Goal: Transaction & Acquisition: Book appointment/travel/reservation

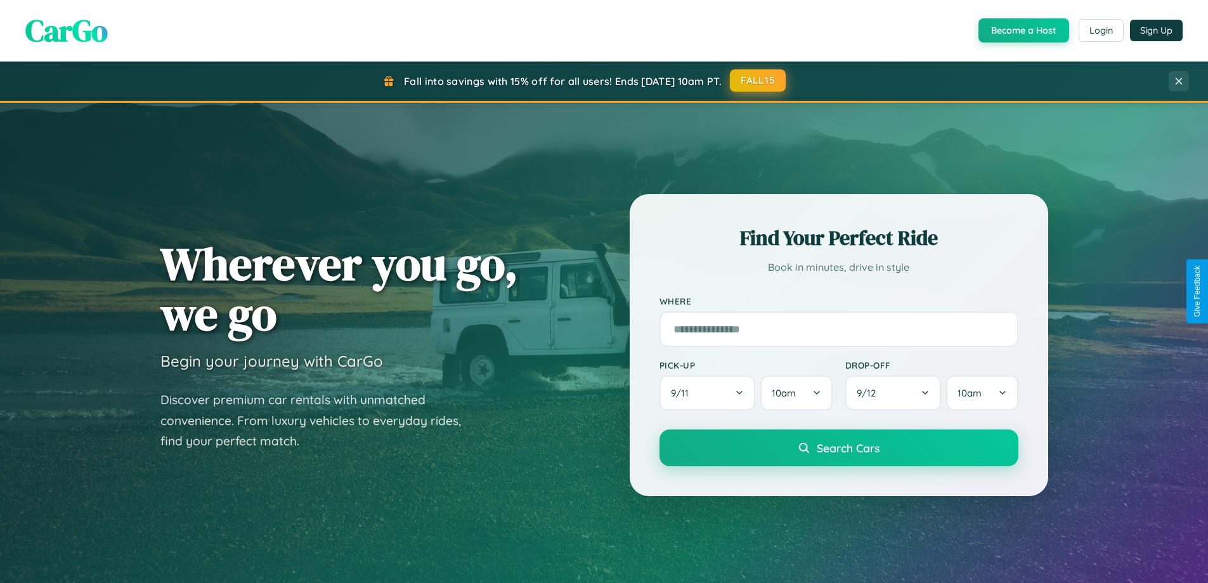
click at [759, 81] on button "FALL15" at bounding box center [758, 80] width 56 height 23
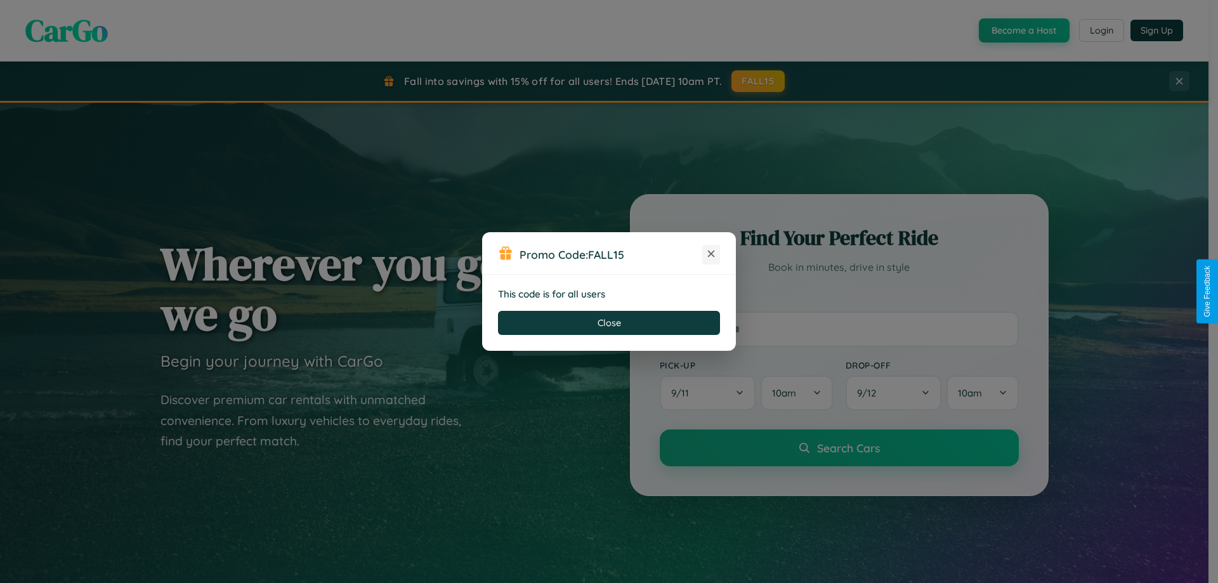
click at [711, 254] on icon at bounding box center [711, 253] width 13 height 13
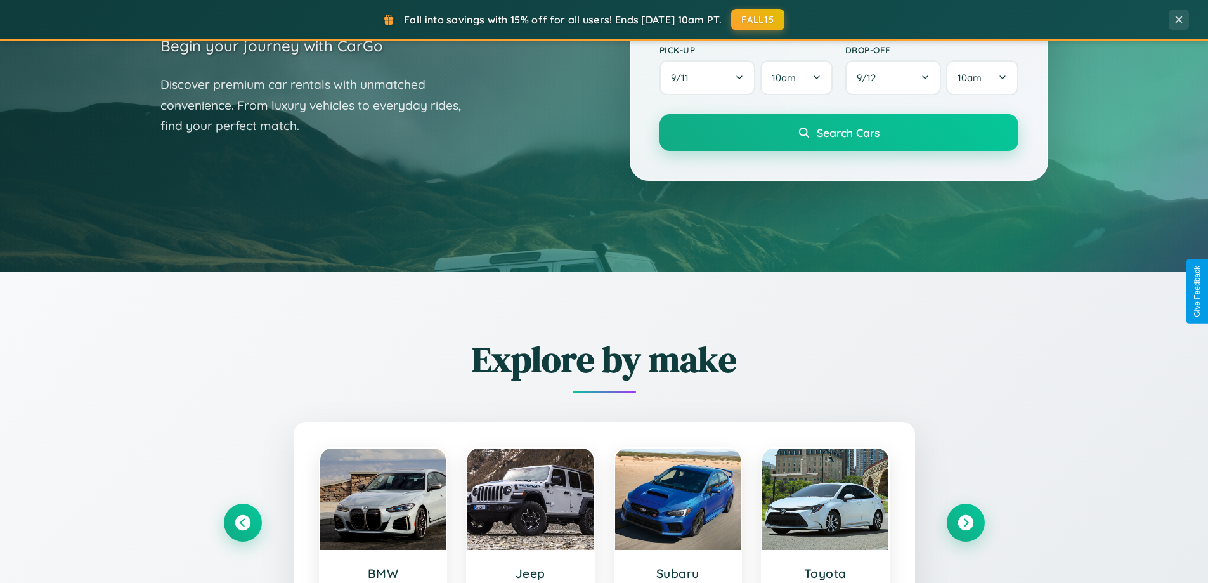
scroll to position [547, 0]
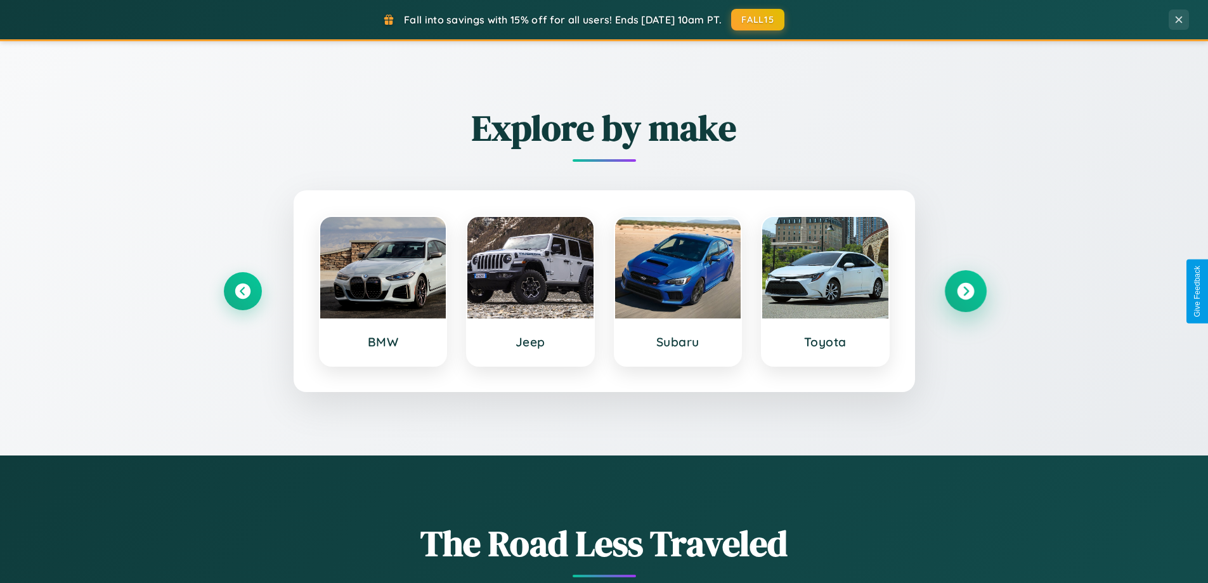
click at [965, 291] on icon at bounding box center [965, 291] width 17 height 17
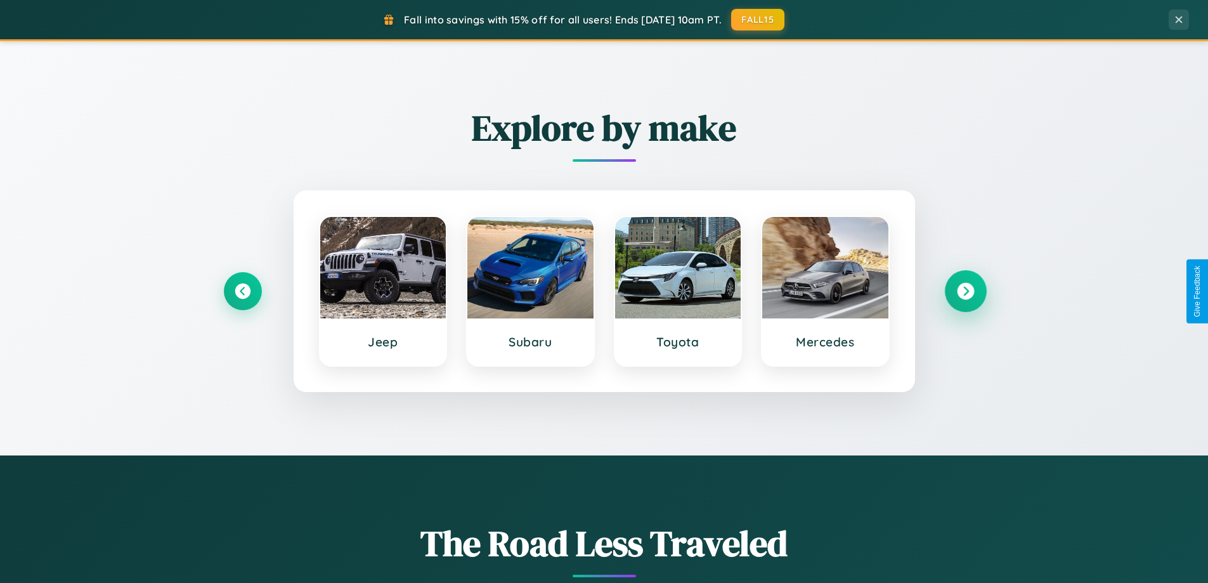
click at [965, 291] on icon at bounding box center [965, 291] width 17 height 17
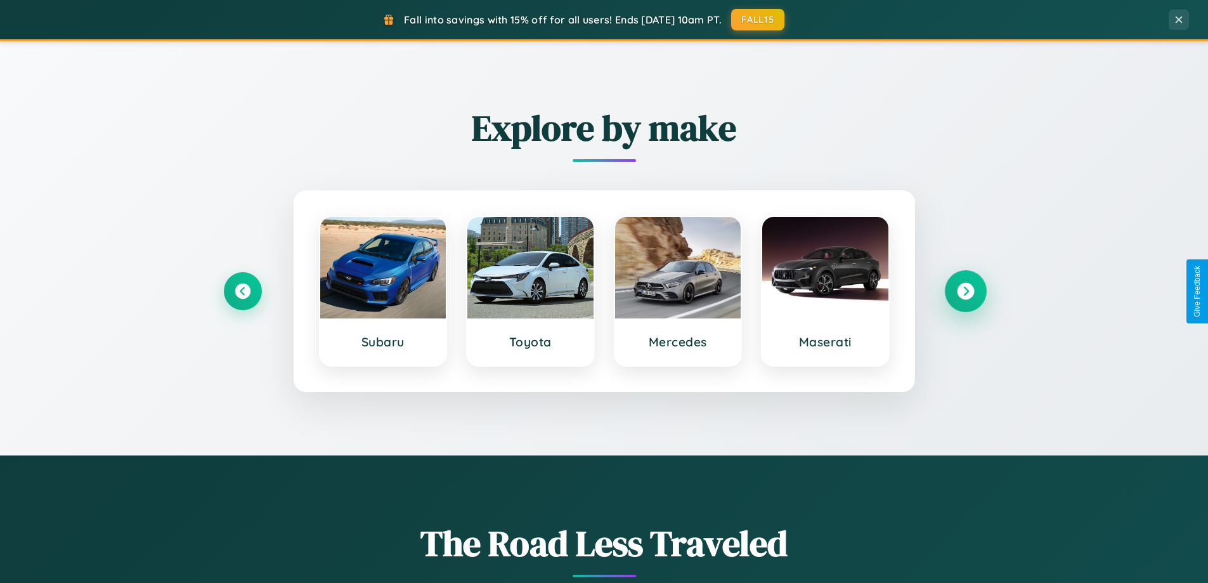
click at [965, 291] on icon at bounding box center [965, 291] width 17 height 17
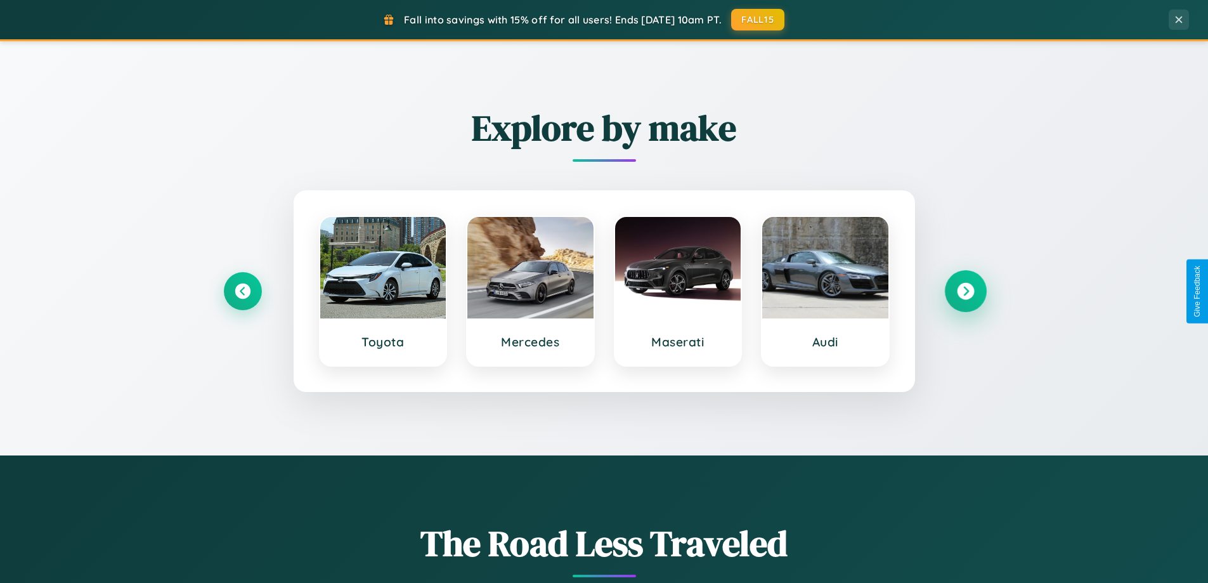
click at [965, 291] on icon at bounding box center [965, 291] width 17 height 17
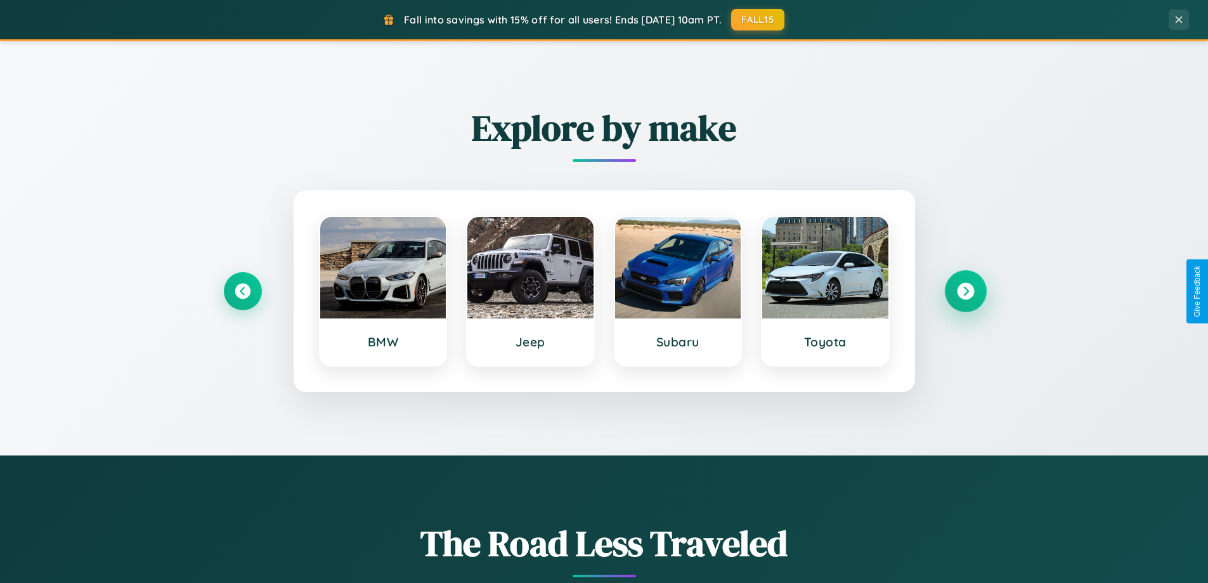
click at [965, 291] on icon at bounding box center [965, 291] width 17 height 17
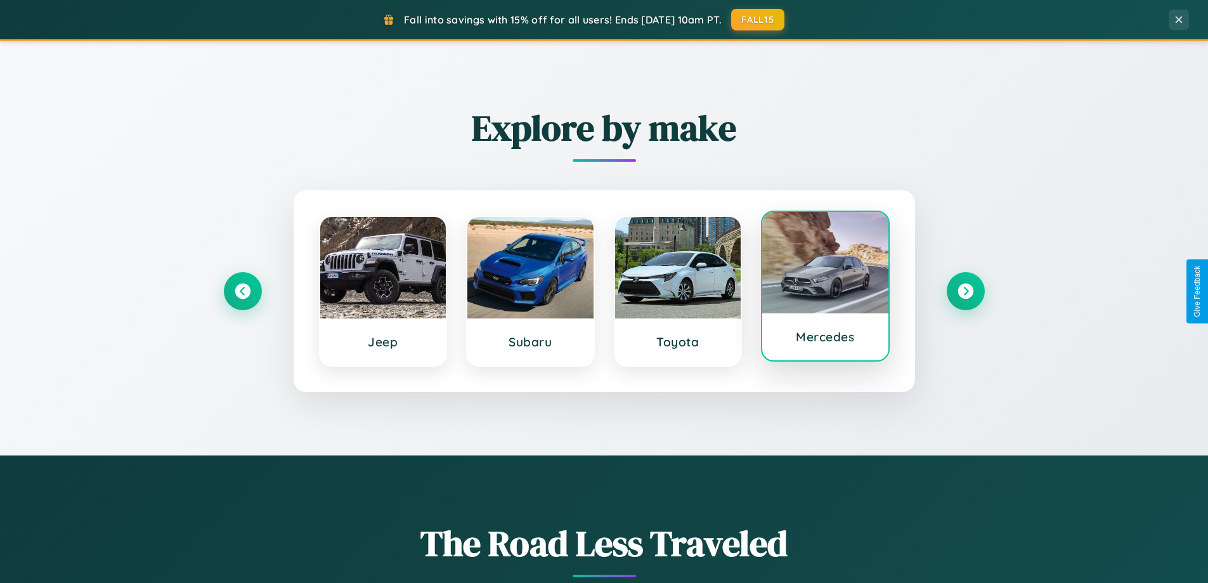
click at [825, 287] on div at bounding box center [825, 262] width 126 height 101
